Goal: Information Seeking & Learning: Check status

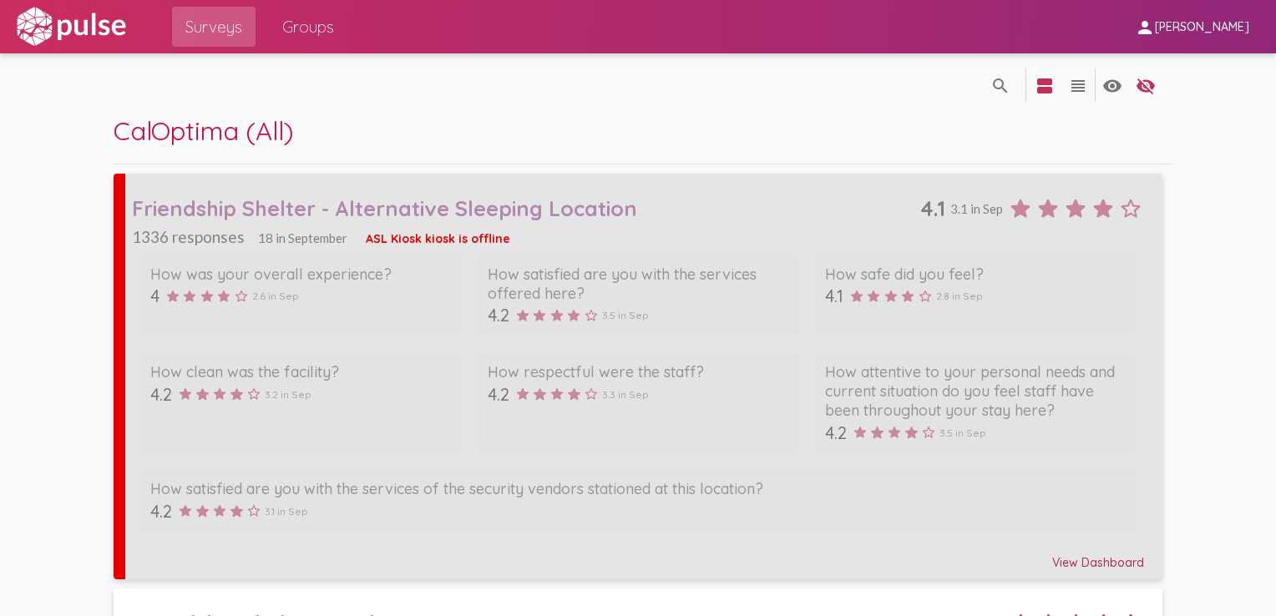
click at [400, 202] on div "Friendship Shelter - Alternative Sleeping Location" at bounding box center [526, 208] width 789 height 26
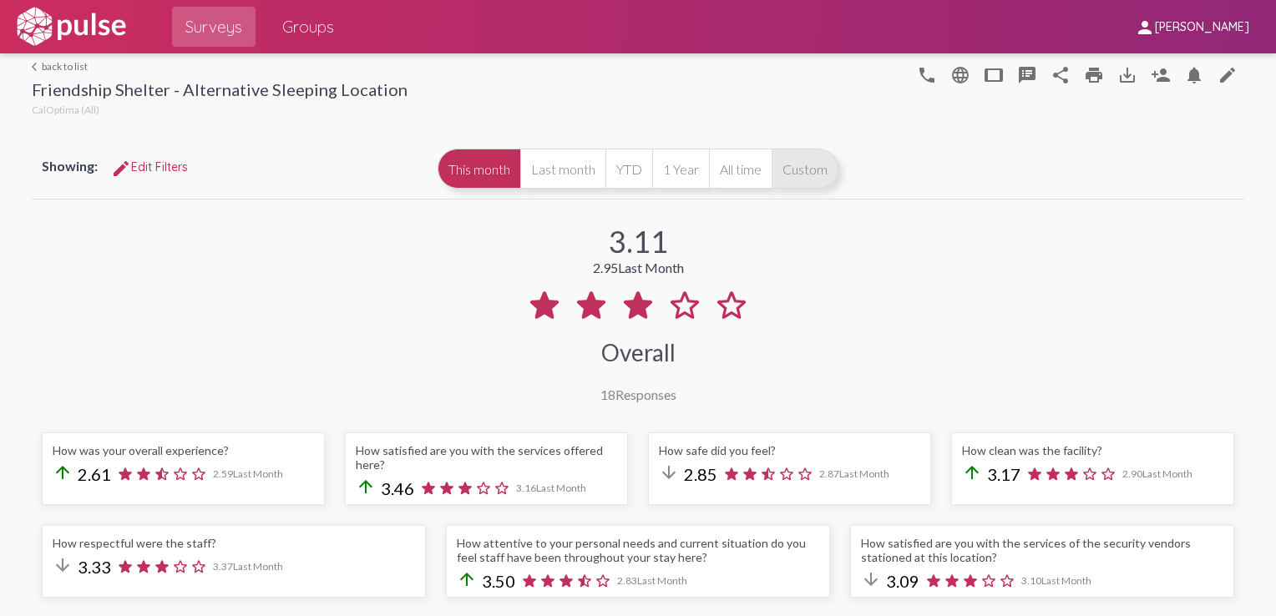
click at [773, 169] on button "Custom" at bounding box center [804, 169] width 67 height 40
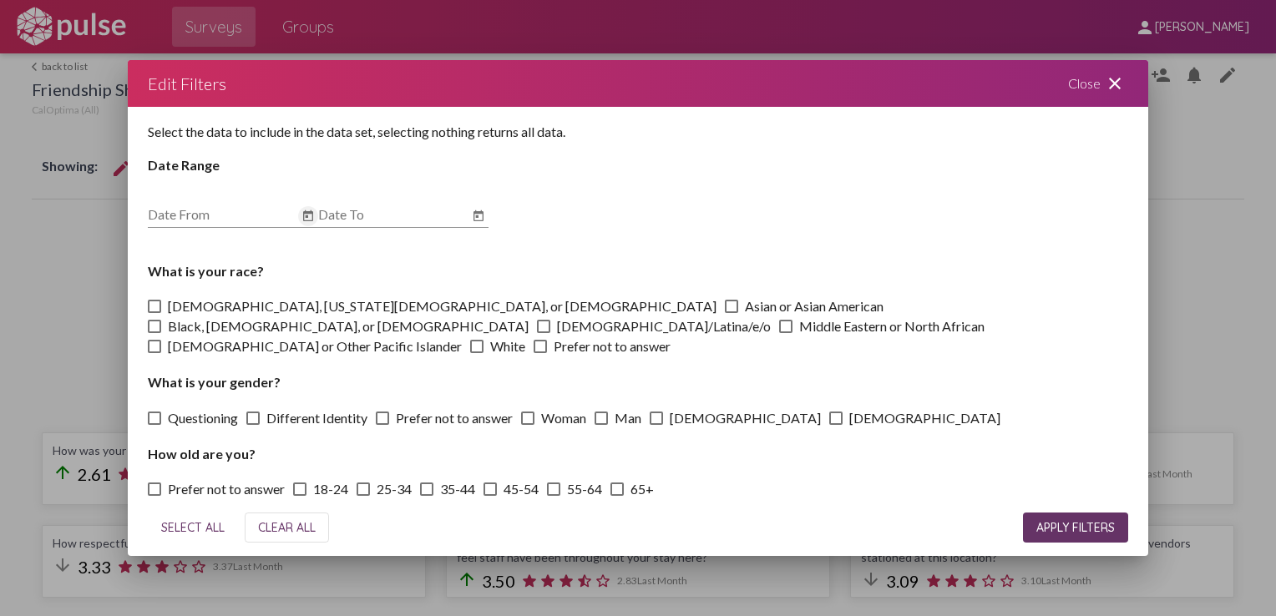
click at [301, 225] on icon "Open calendar" at bounding box center [307, 216] width 13 height 20
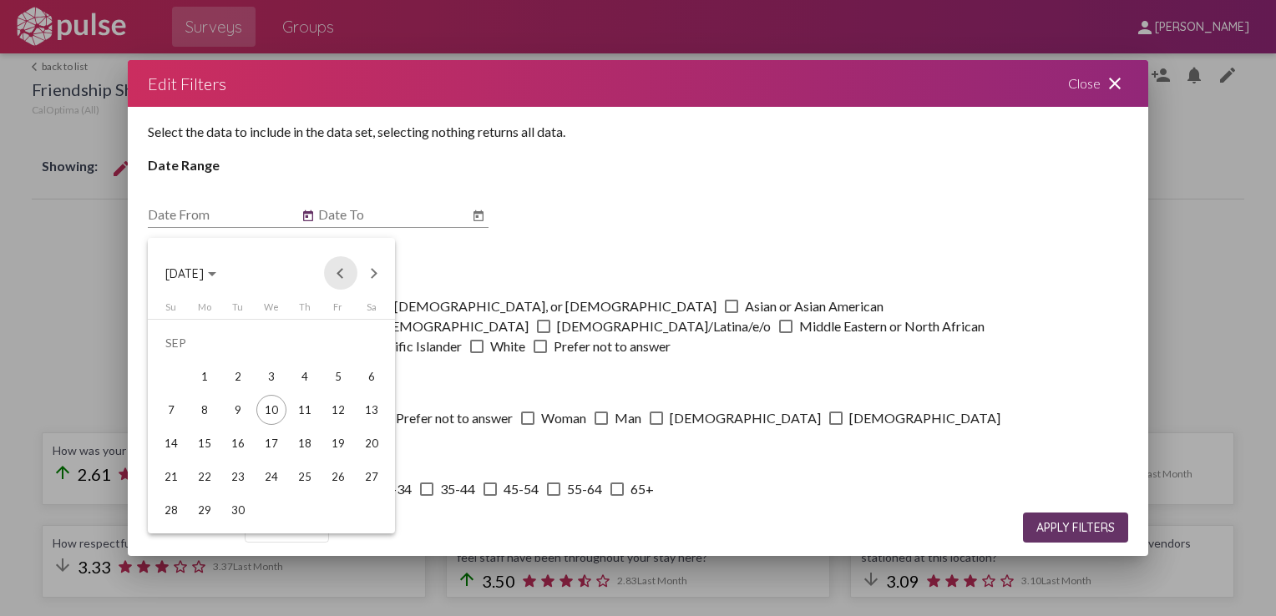
click at [341, 279] on button "Previous month" at bounding box center [340, 272] width 33 height 33
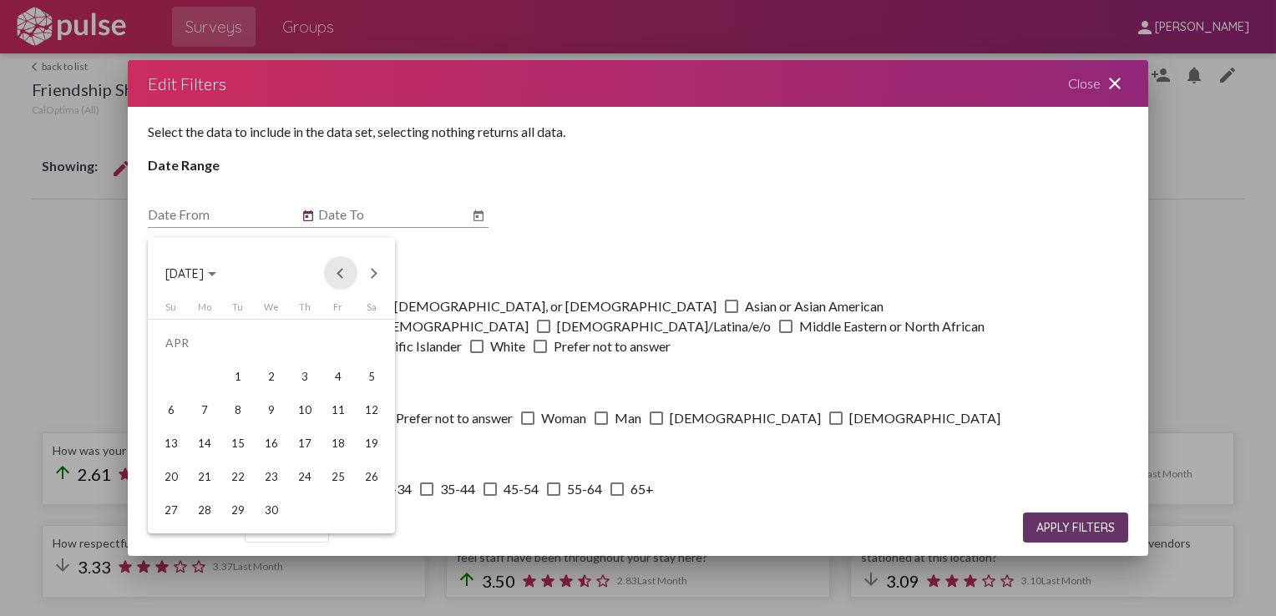
click at [341, 279] on button "Previous month" at bounding box center [340, 272] width 33 height 33
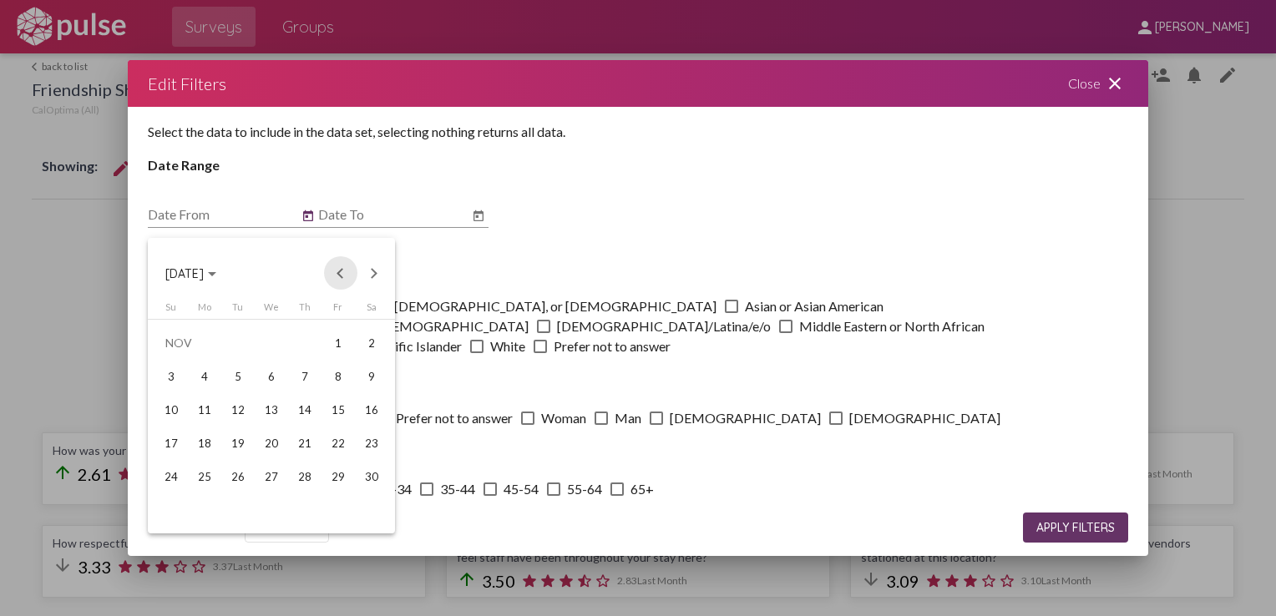
click at [341, 279] on button "Previous month" at bounding box center [340, 272] width 33 height 33
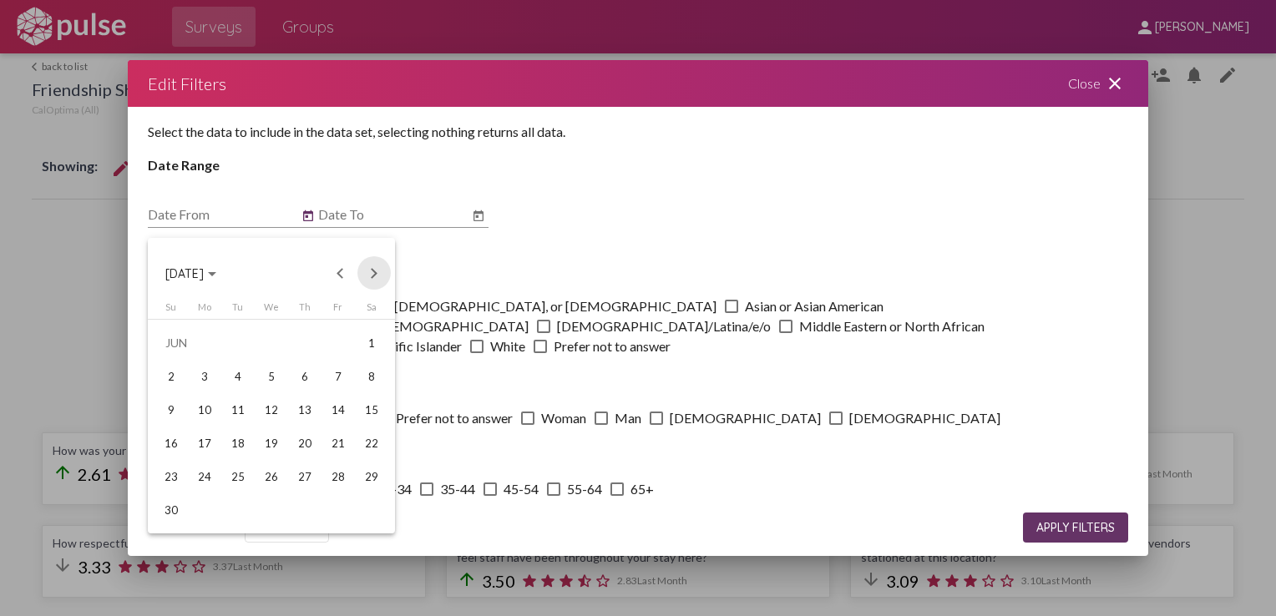
click at [378, 274] on button "Next month" at bounding box center [373, 272] width 33 height 33
click at [202, 376] on div "1" at bounding box center [205, 377] width 30 height 30
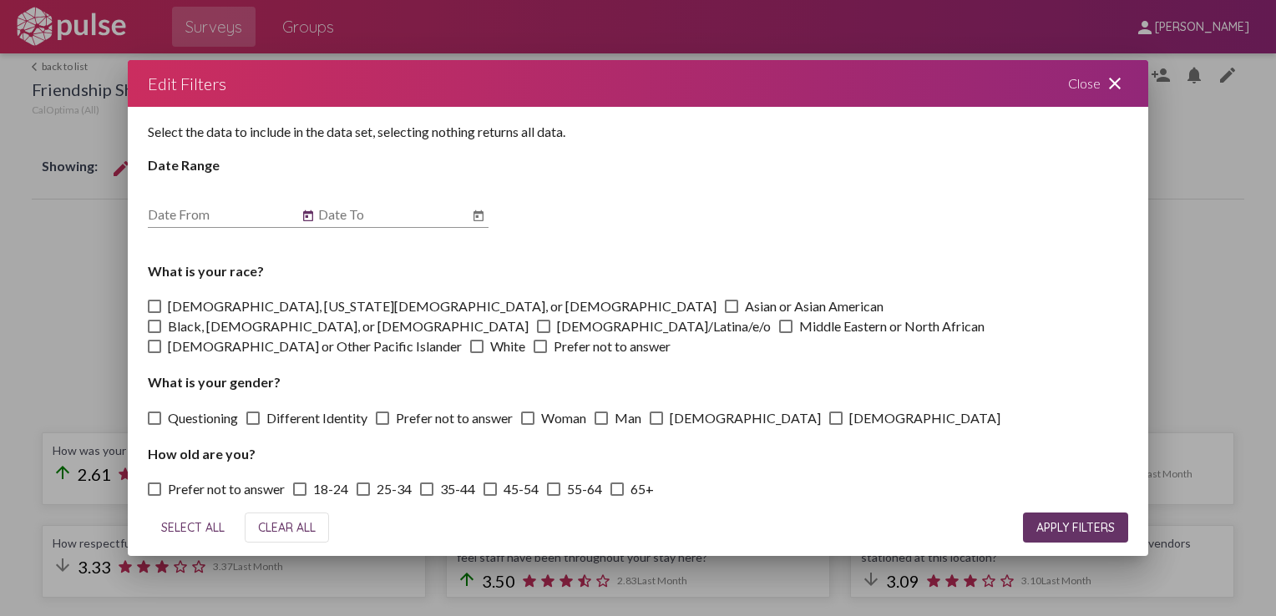
type input "[DATE]"
click at [478, 221] on icon "Open calendar" at bounding box center [478, 215] width 10 height 11
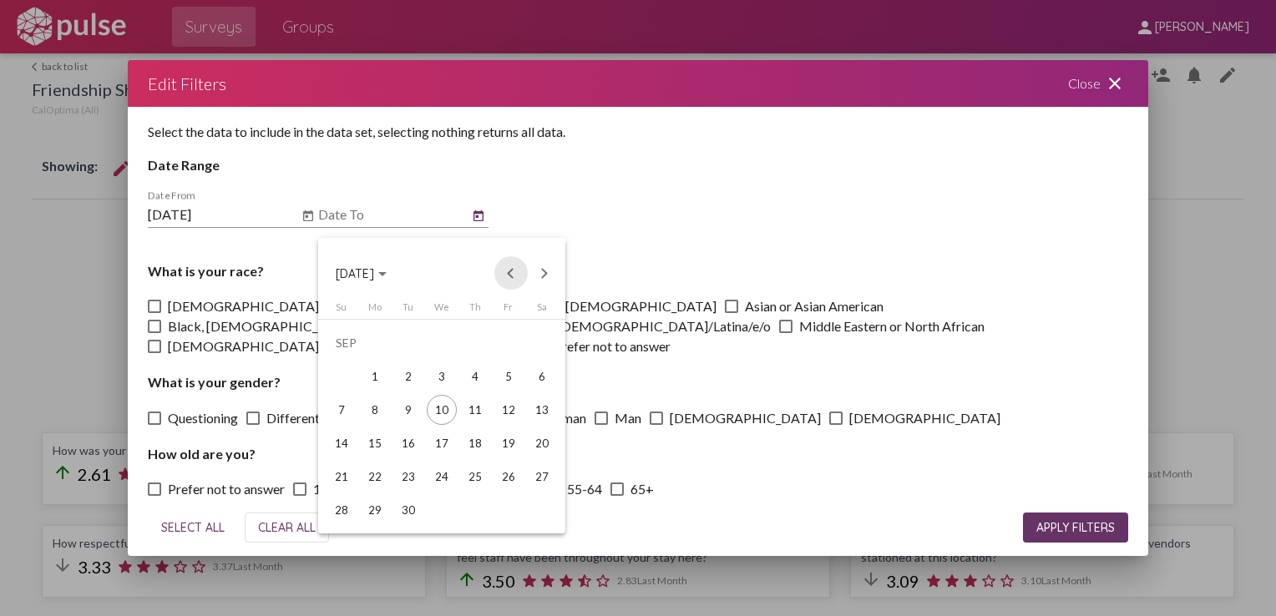
click at [510, 273] on button "Previous month" at bounding box center [510, 272] width 33 height 33
click at [556, 274] on button "Next month" at bounding box center [544, 272] width 33 height 33
click at [513, 270] on button "Previous month" at bounding box center [510, 272] width 33 height 33
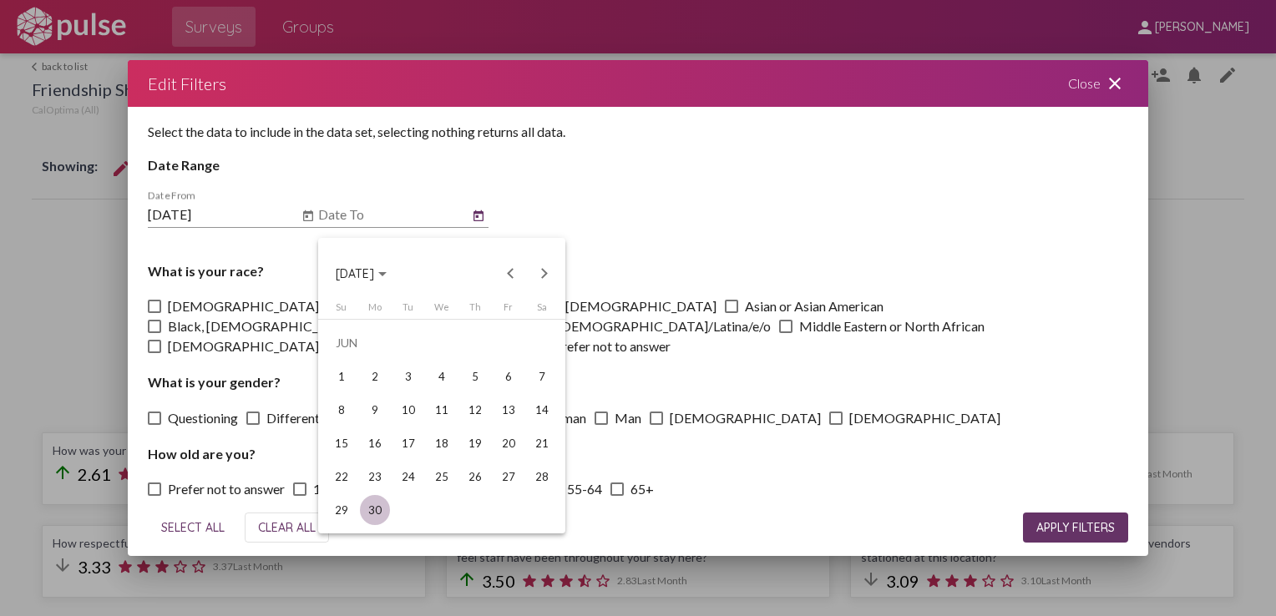
click at [377, 513] on div "30" at bounding box center [375, 510] width 30 height 30
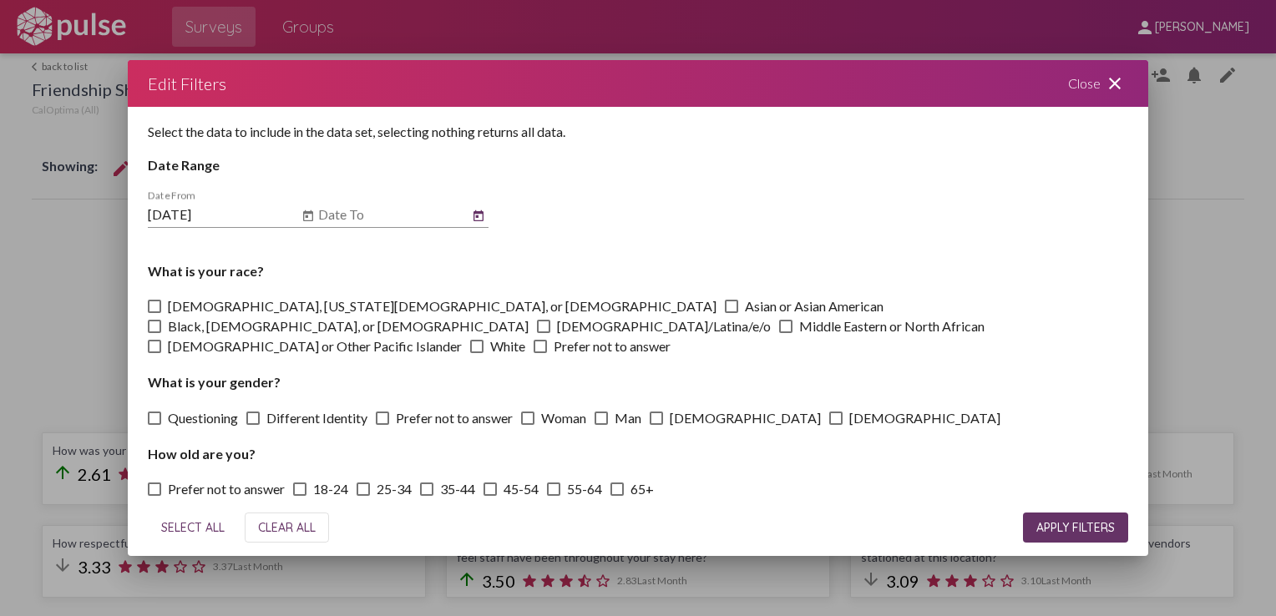
type input "[DATE]"
click at [1054, 513] on button "APPLY FILTERS" at bounding box center [1075, 528] width 105 height 30
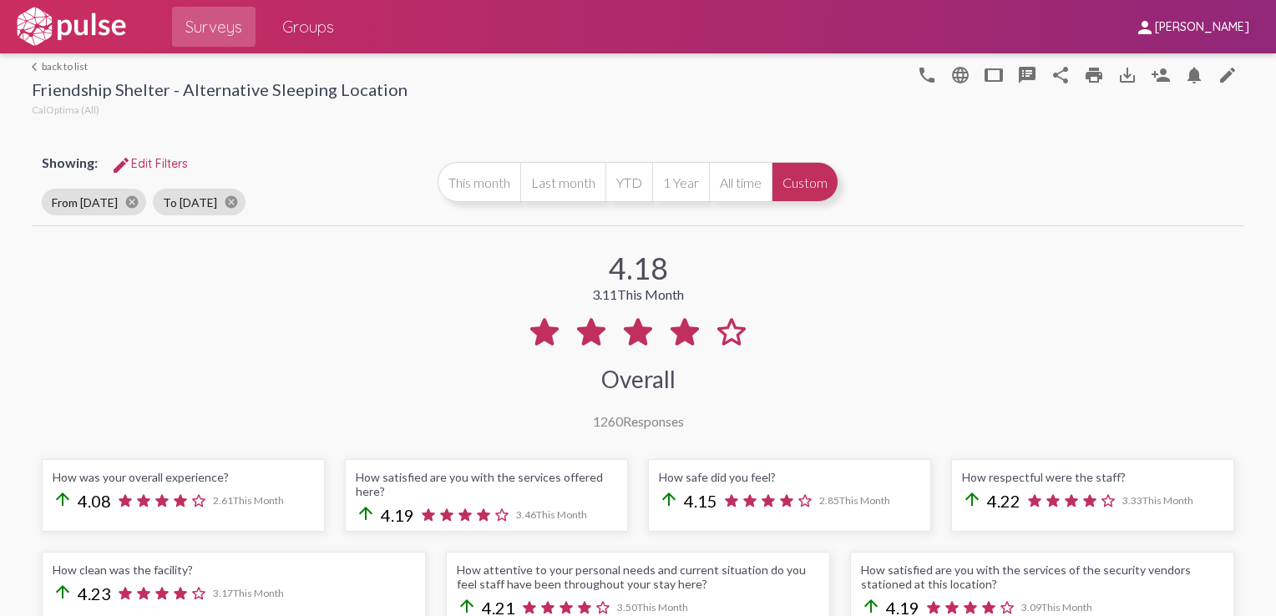
click at [640, 293] on span "This Month" at bounding box center [650, 294] width 67 height 16
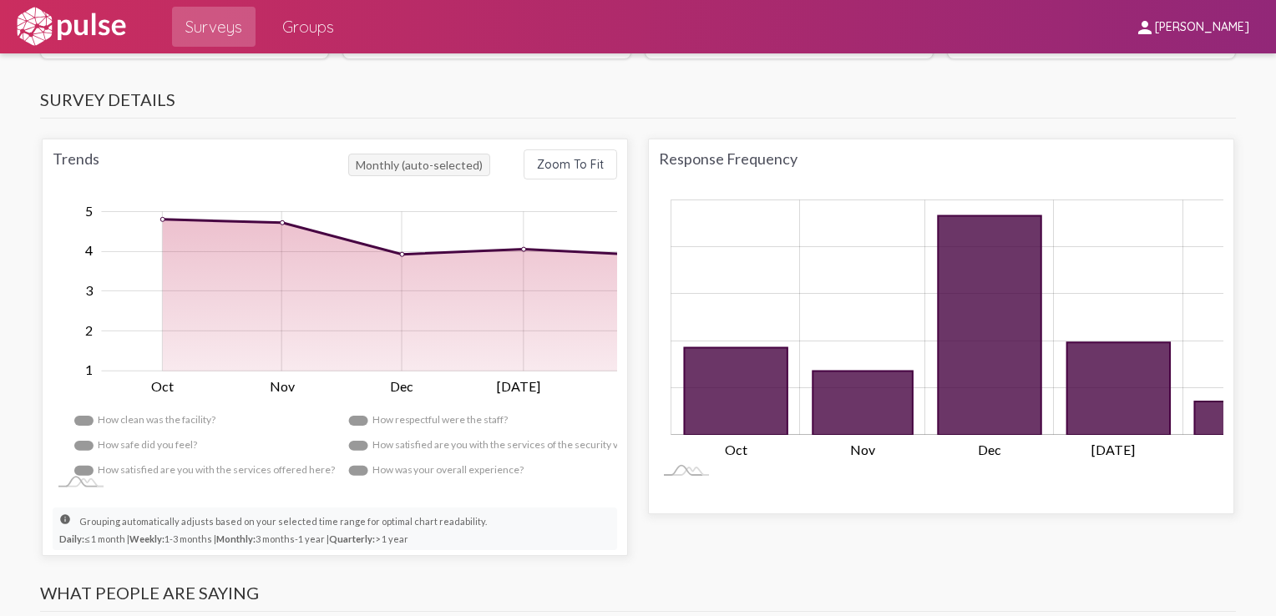
scroll to position [1010, 0]
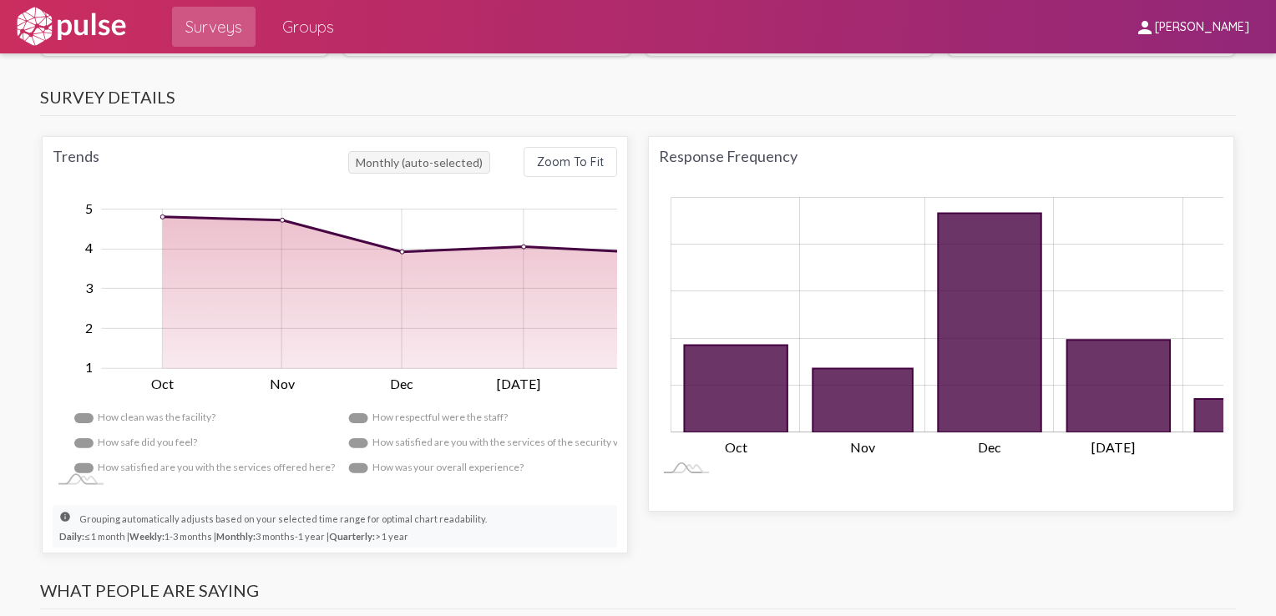
click at [187, 416] on rect "Legend" at bounding box center [146, 419] width 145 height 25
click at [119, 462] on rect "Legend" at bounding box center [203, 469] width 258 height 25
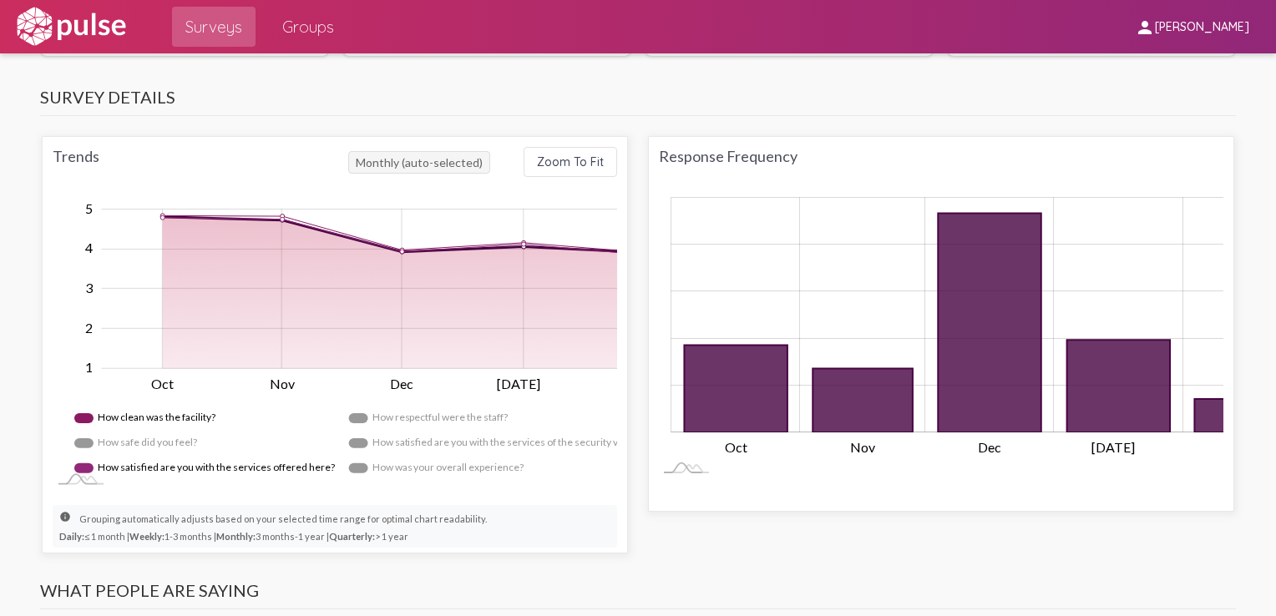
click at [144, 432] on rect "Legend" at bounding box center [136, 444] width 125 height 25
click at [372, 409] on rect "Legend" at bounding box center [430, 419] width 162 height 25
click at [389, 442] on rect "Legend" at bounding box center [555, 444] width 412 height 25
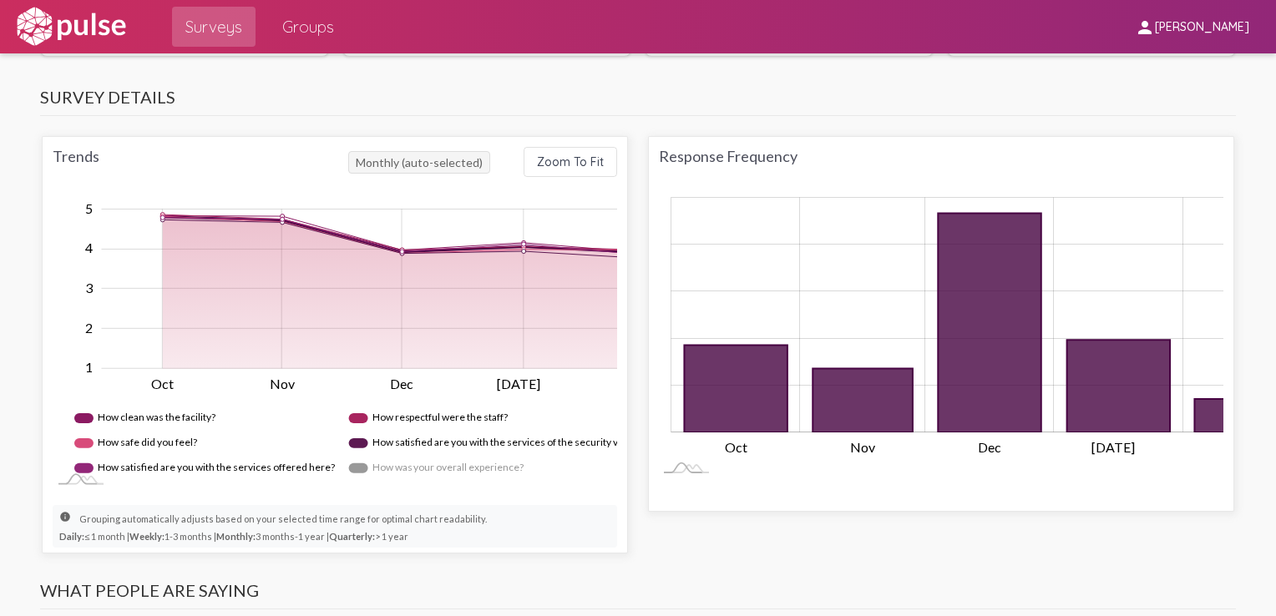
click at [389, 458] on rect "Legend" at bounding box center [436, 469] width 175 height 25
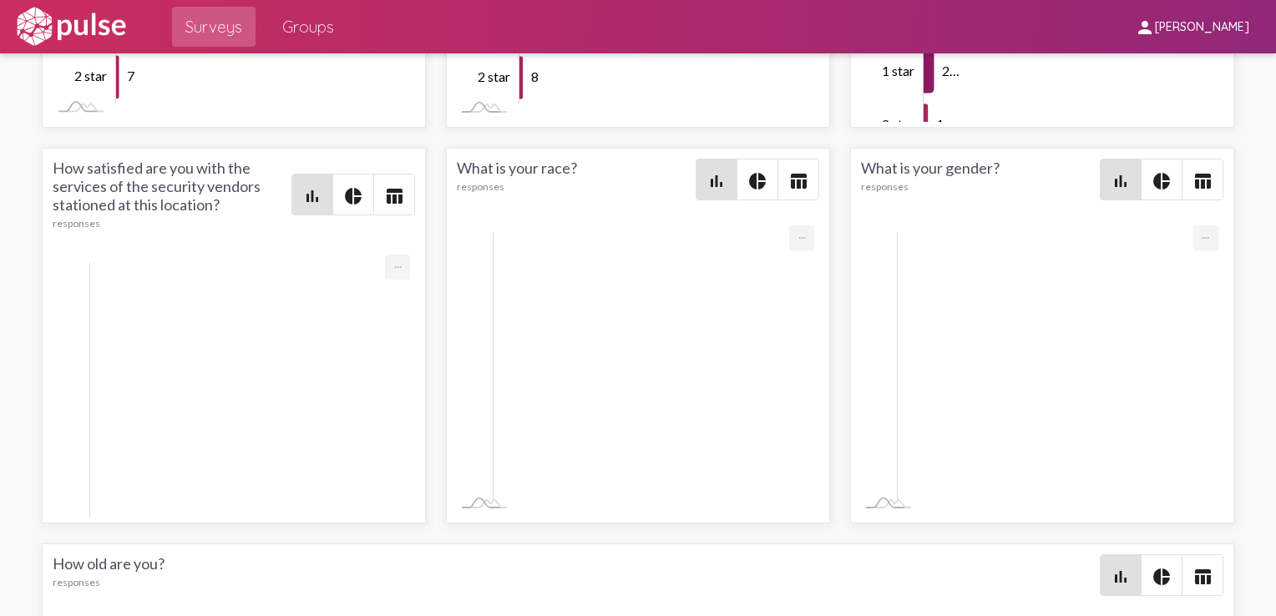
scroll to position [3049, 0]
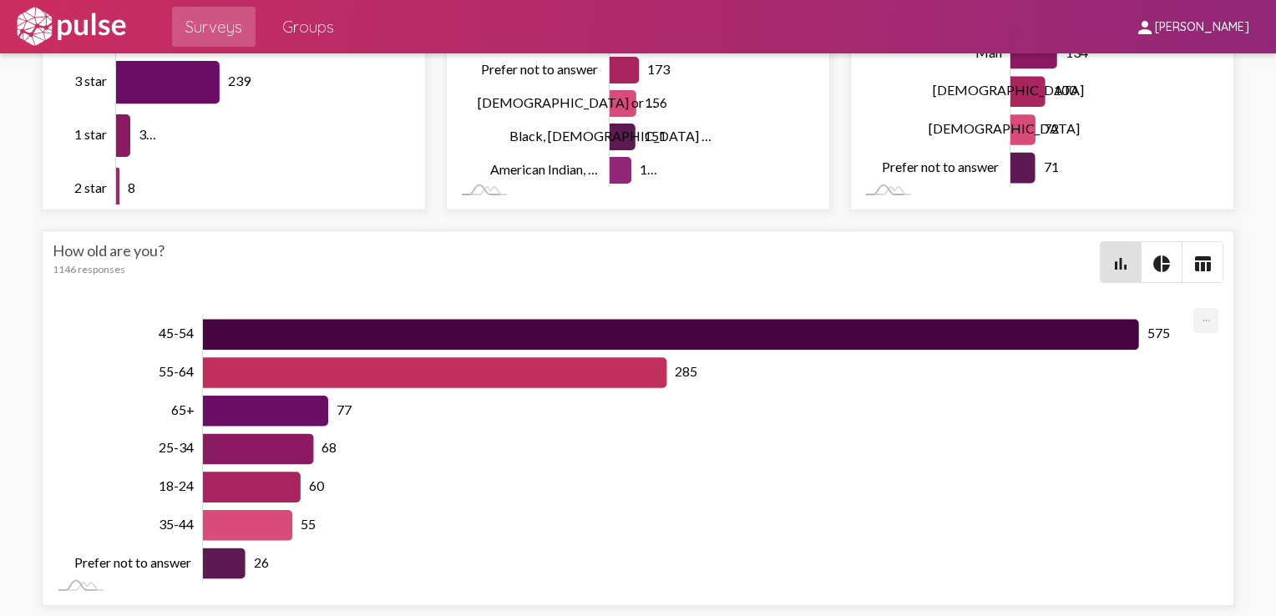
scroll to position [3410, 0]
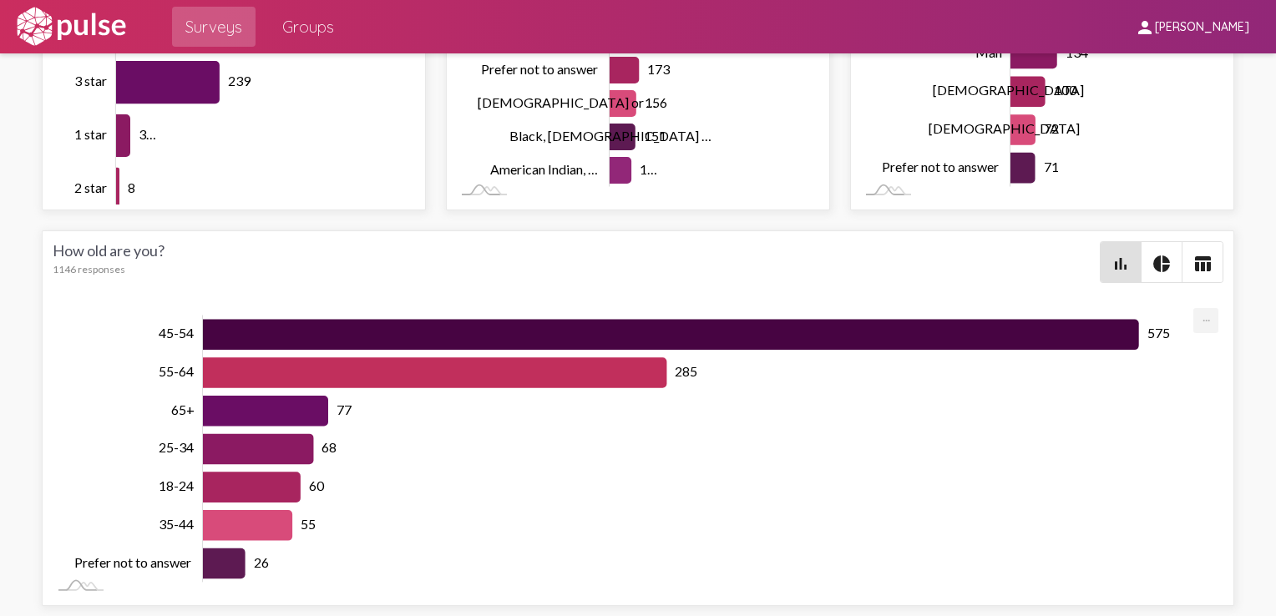
drag, startPoint x: 1060, startPoint y: 185, endPoint x: 1078, endPoint y: 188, distance: 17.8
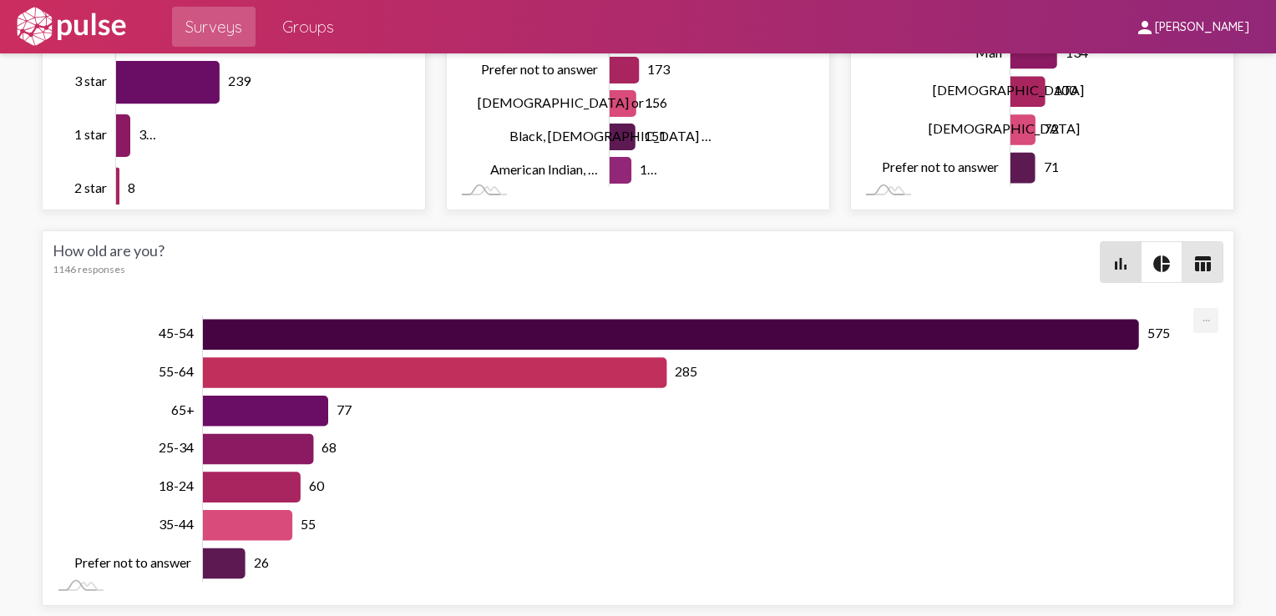
click at [1188, 250] on span "table_chart" at bounding box center [1202, 262] width 40 height 40
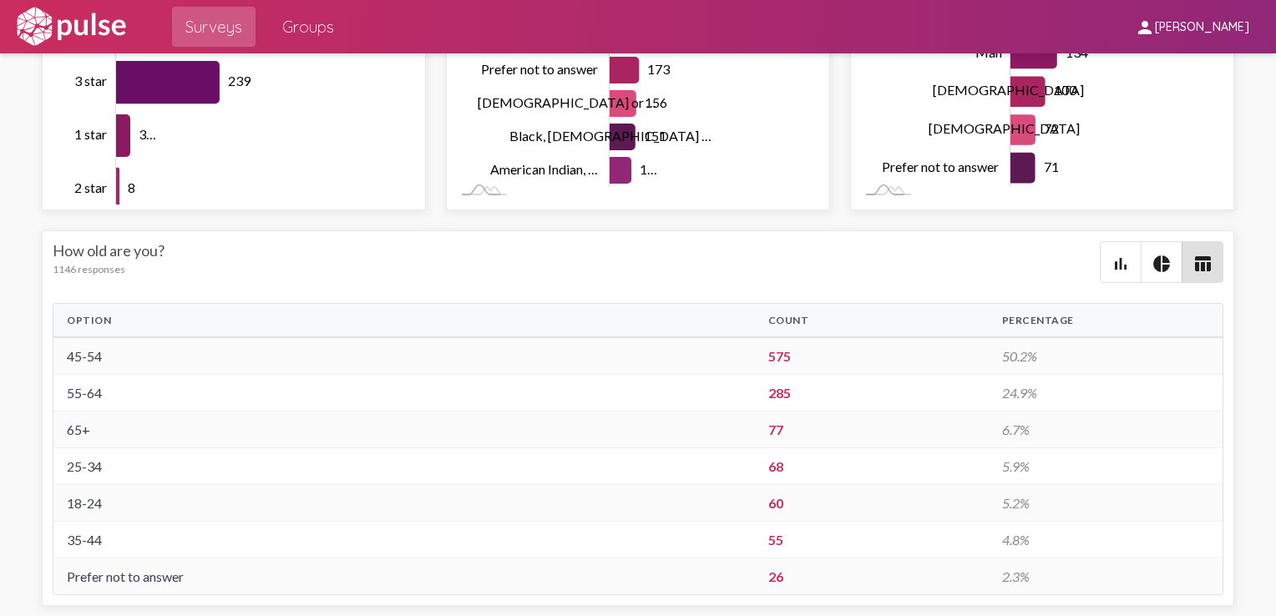
click at [89, 321] on th "Option" at bounding box center [403, 320] width 701 height 33
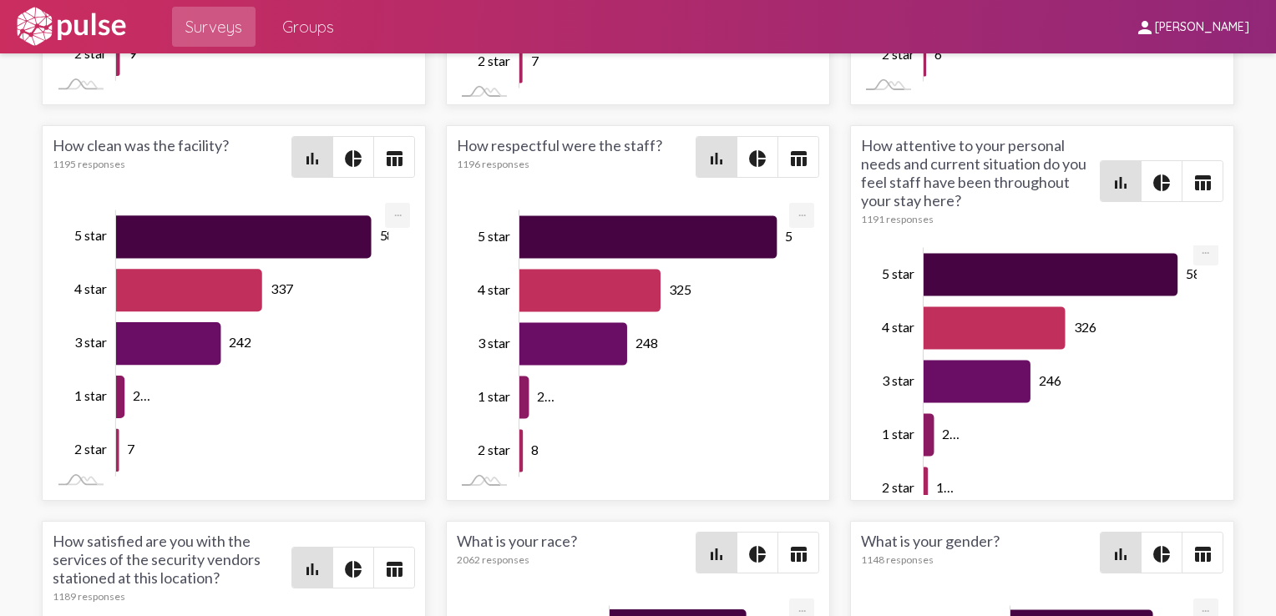
scroll to position [4299, 3]
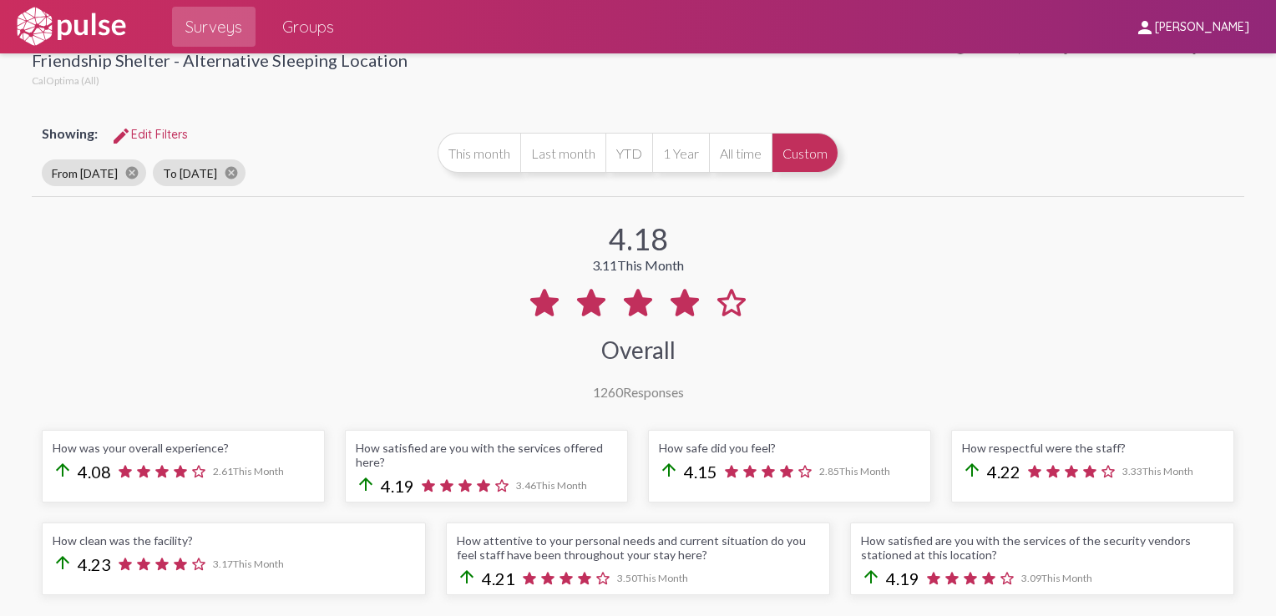
scroll to position [0, 0]
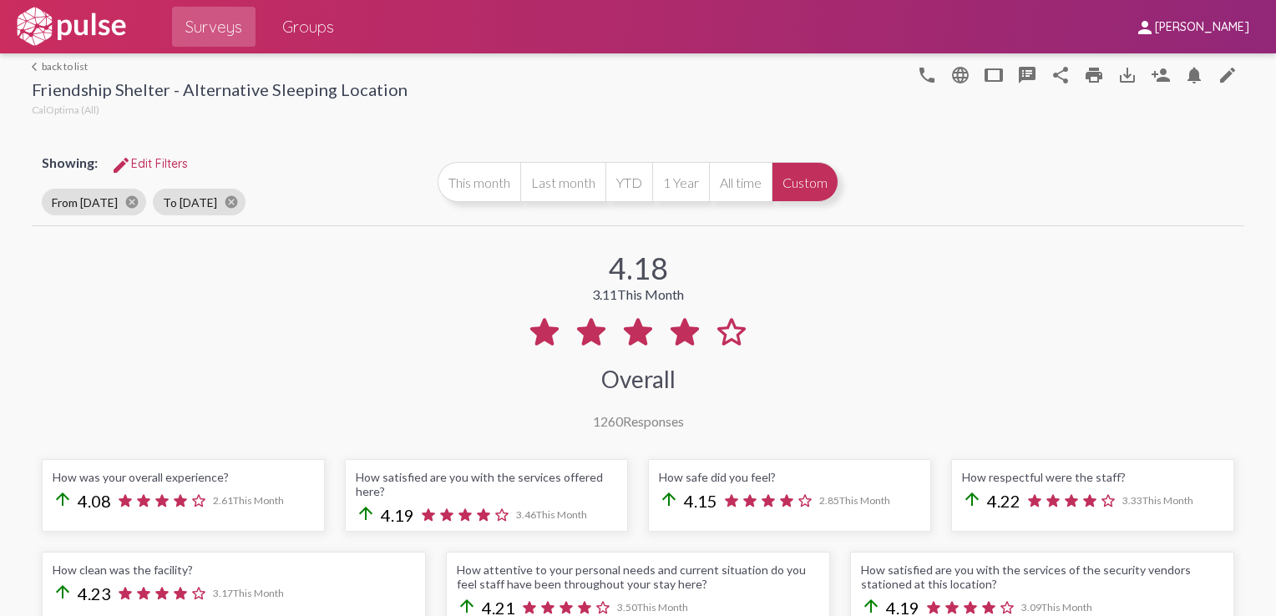
click at [34, 65] on mat-icon "arrow_back_ios" at bounding box center [37, 67] width 10 height 10
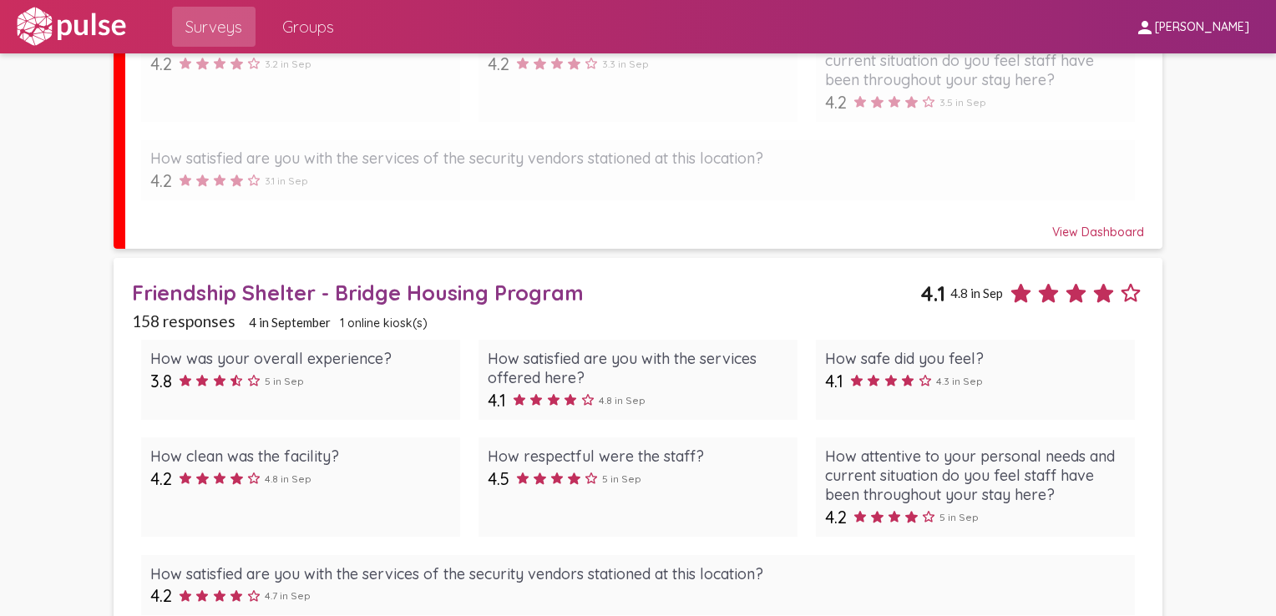
scroll to position [332, 0]
click at [500, 290] on div "Friendship Shelter - Bridge Housing Program" at bounding box center [526, 291] width 789 height 26
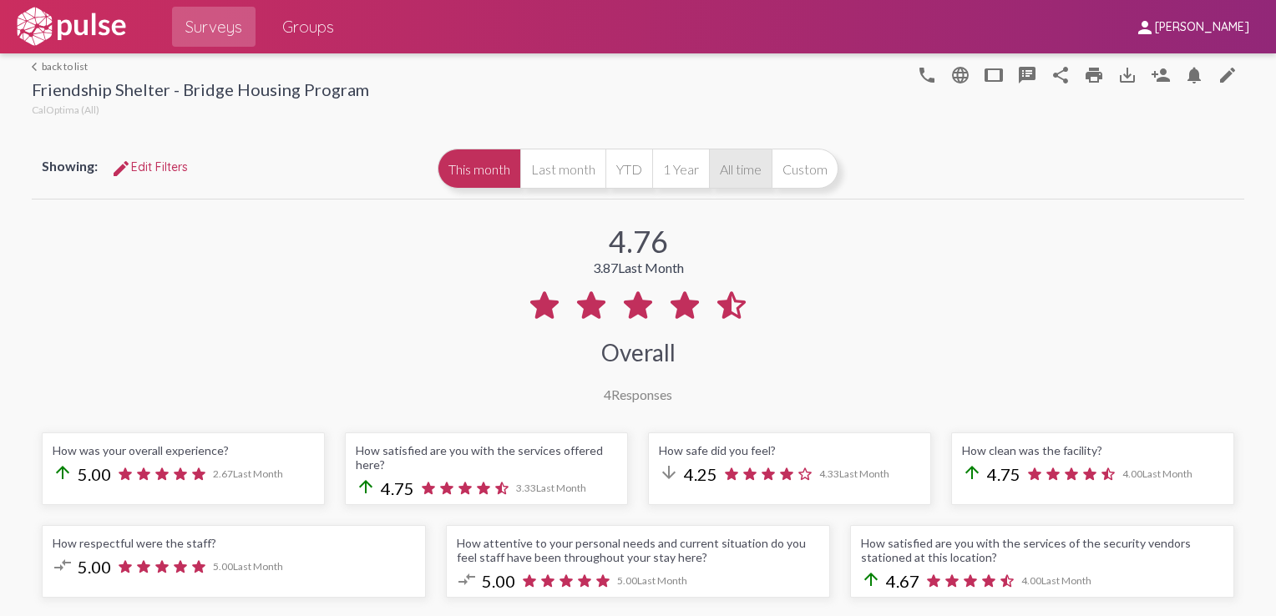
click at [748, 173] on button "All time" at bounding box center [740, 169] width 63 height 40
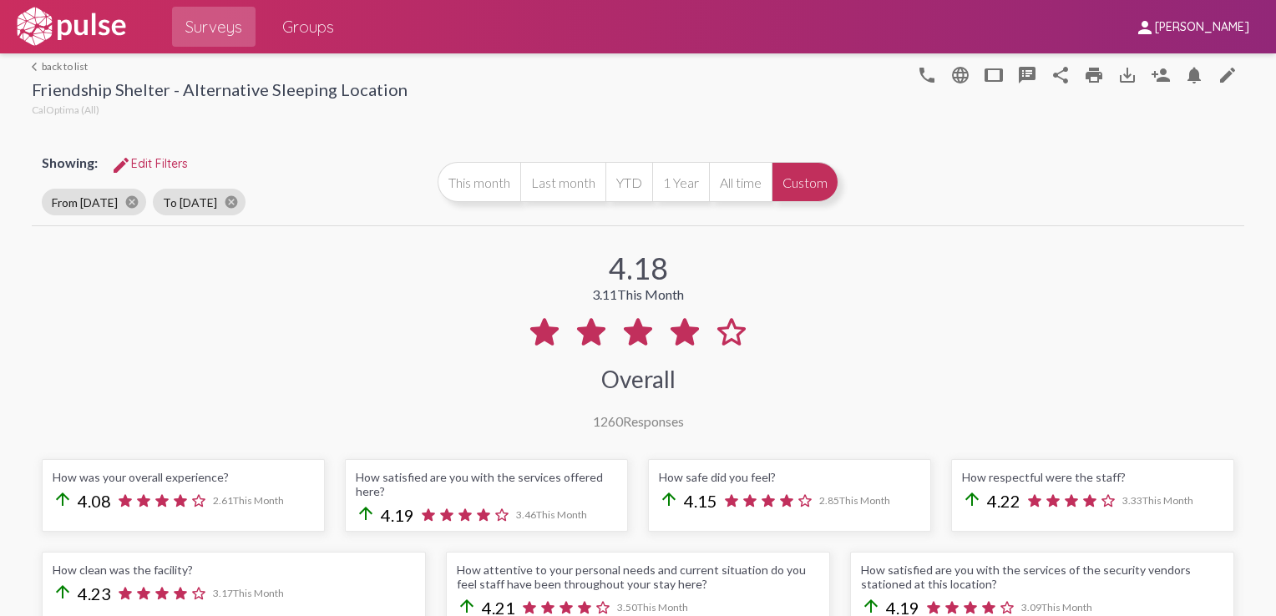
click at [33, 64] on mat-icon "arrow_back_ios" at bounding box center [37, 67] width 10 height 10
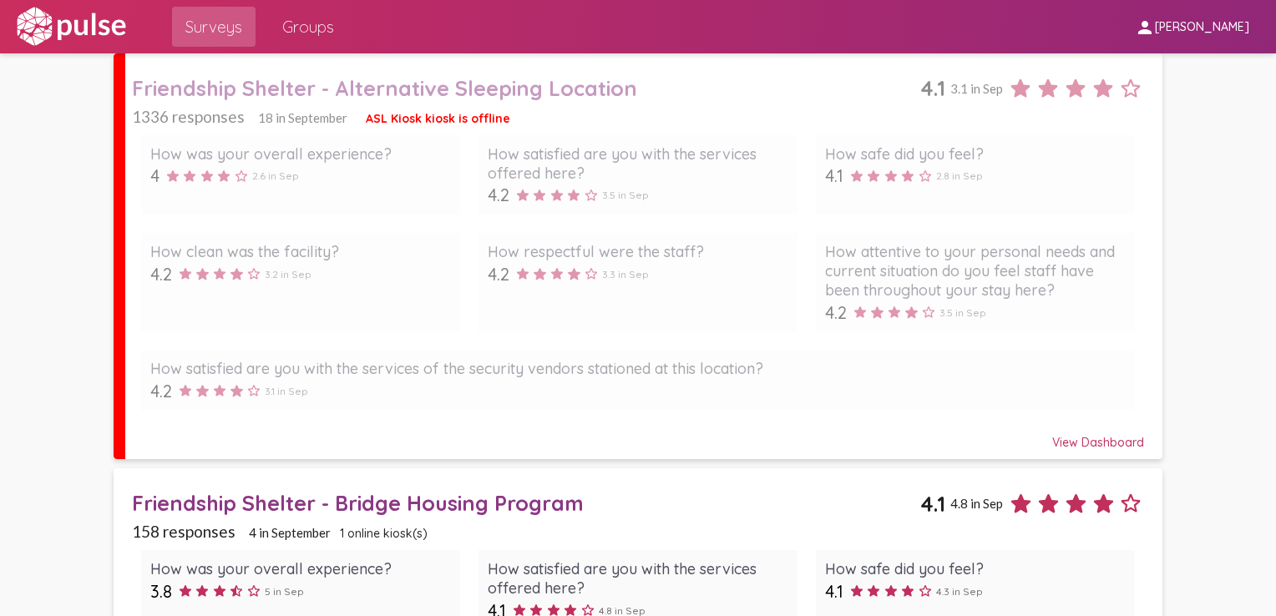
scroll to position [121, 0]
click at [50, 151] on pl-site-list-view "search_off search view_agenda view_headline visibility visibility_off settings …" at bounding box center [638, 407] width 1276 height 951
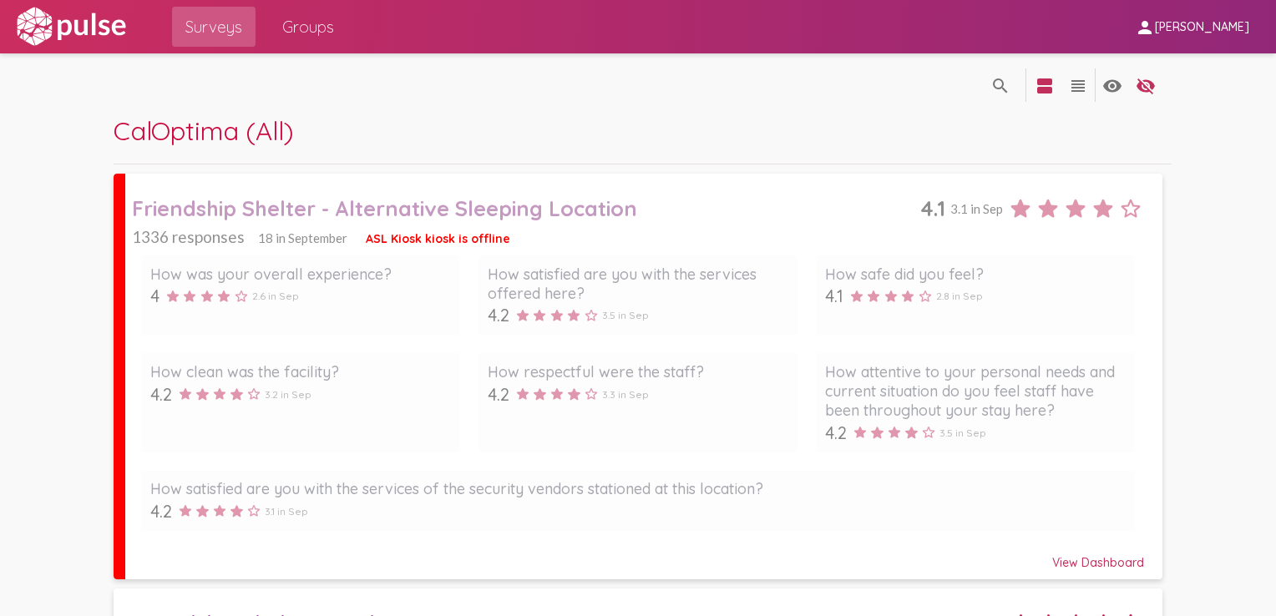
scroll to position [207, 0]
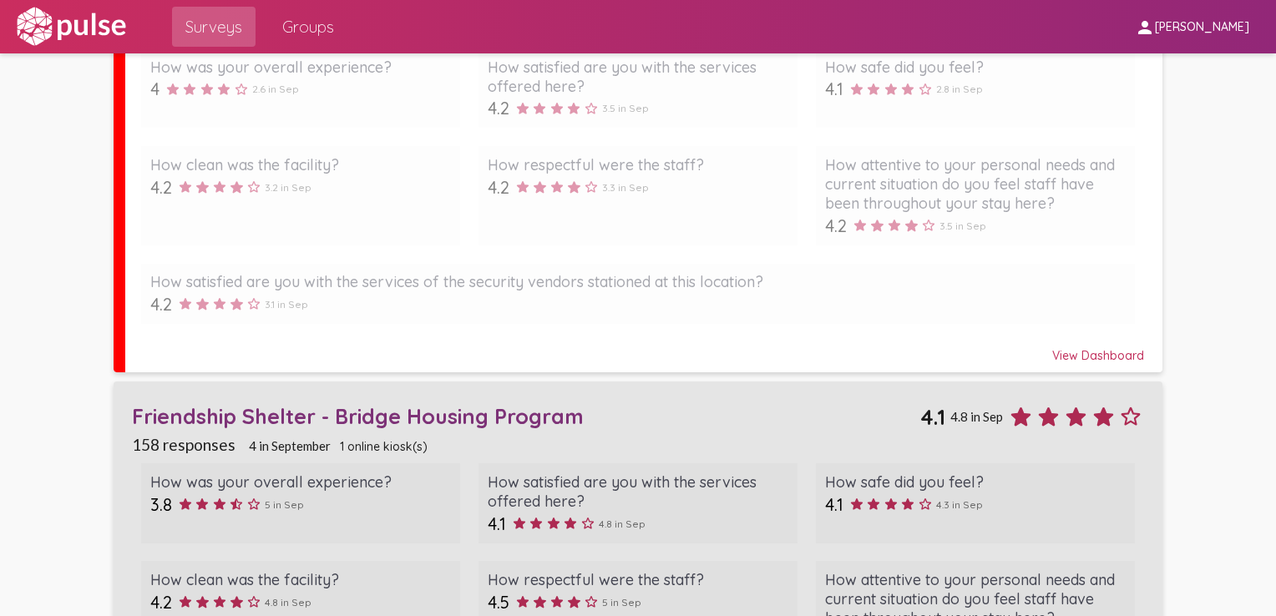
click at [454, 413] on div "Friendship Shelter - Bridge Housing Program" at bounding box center [526, 416] width 789 height 26
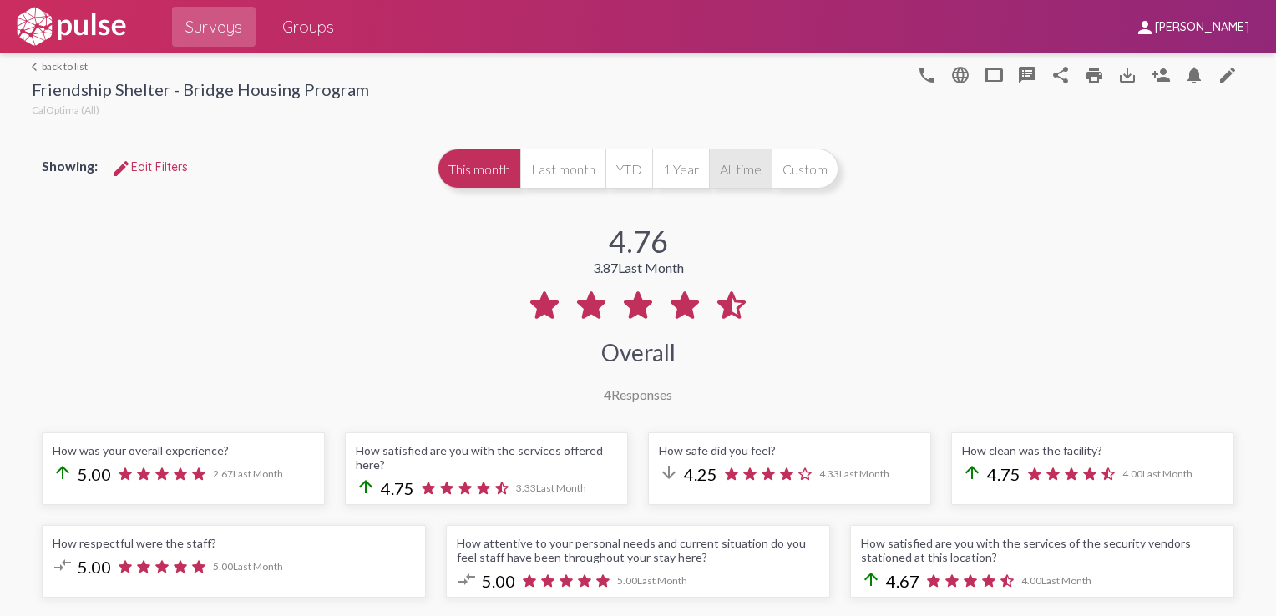
click at [729, 175] on button "All time" at bounding box center [740, 169] width 63 height 40
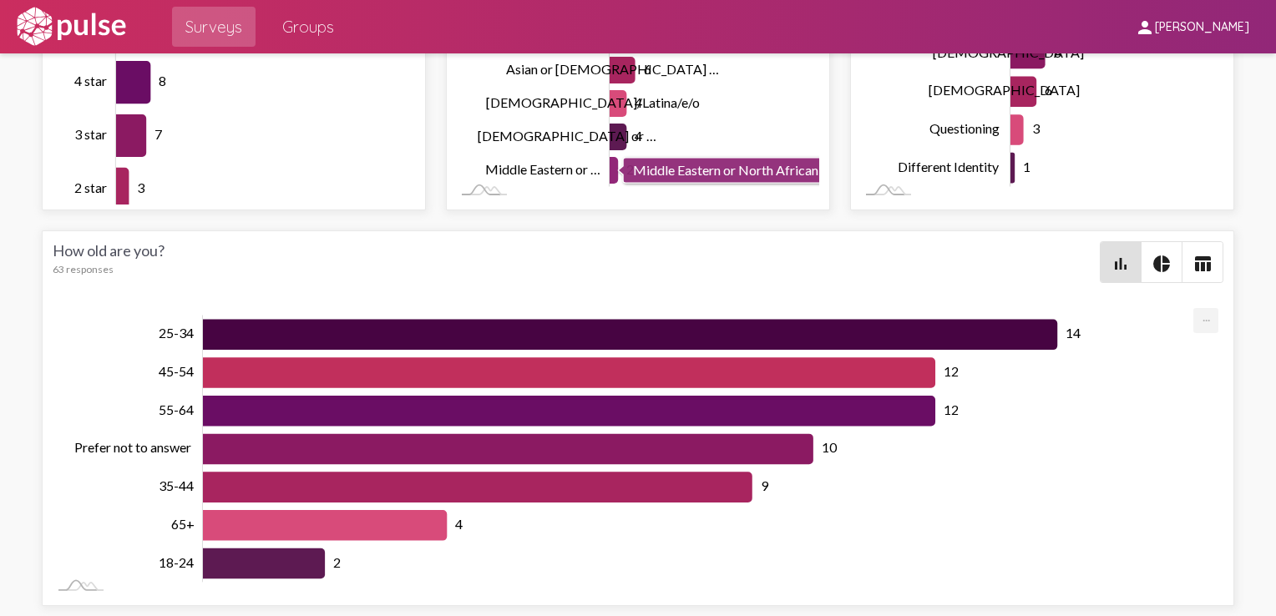
scroll to position [4051, 0]
